Goal: Information Seeking & Learning: Learn about a topic

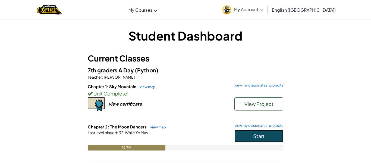
click at [265, 133] on button "Start" at bounding box center [258, 135] width 49 height 12
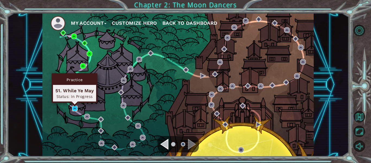
click at [73, 108] on img at bounding box center [75, 108] width 6 height 6
